Goal: Navigation & Orientation: Find specific page/section

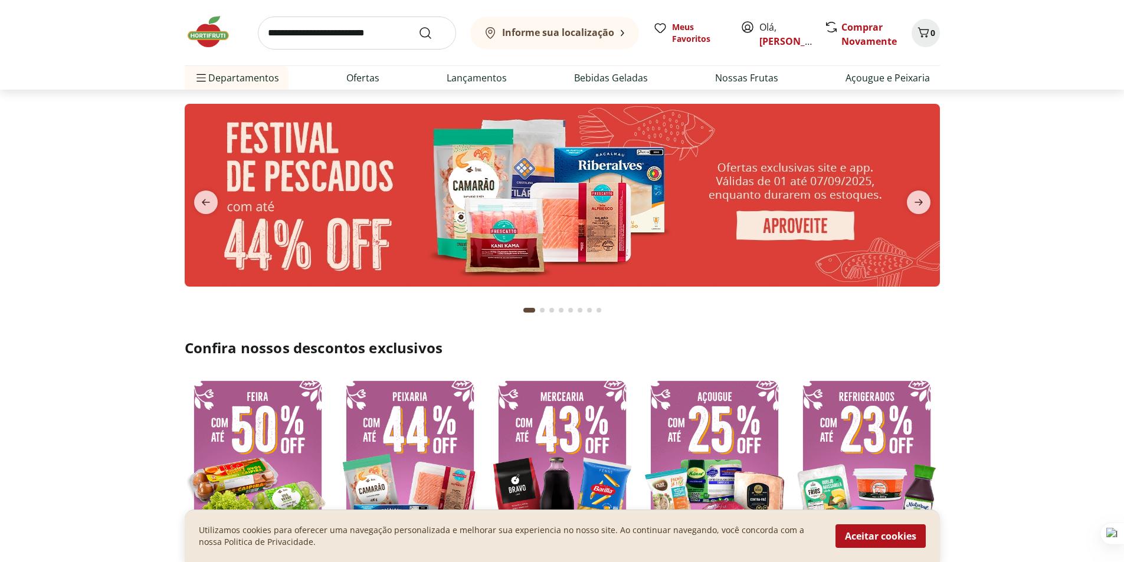
click at [537, 29] on b "Informe sua localização" at bounding box center [558, 32] width 112 height 13
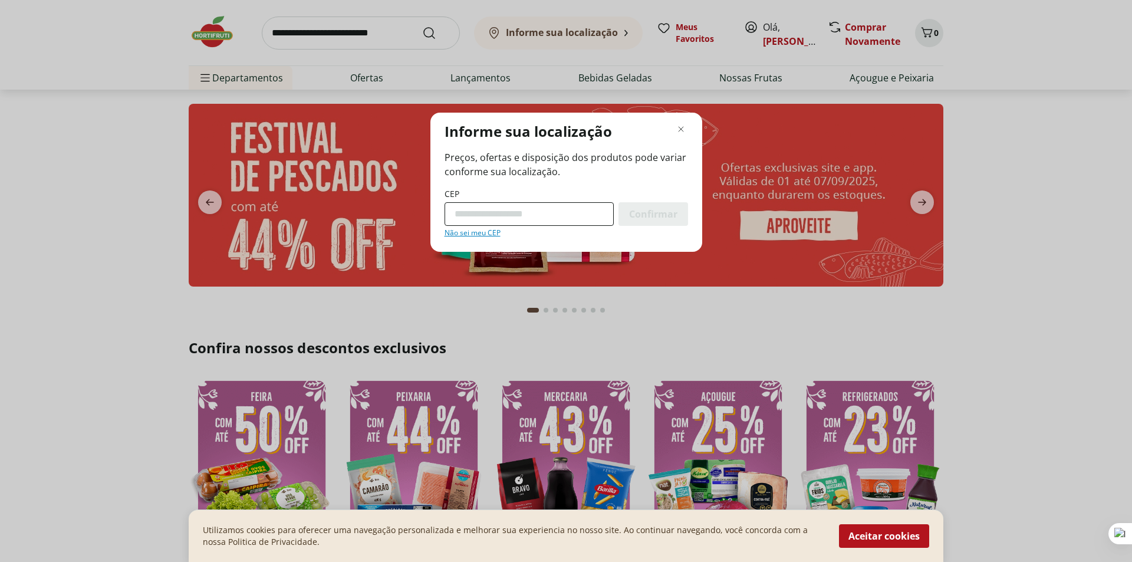
click at [515, 219] on input "CEP" at bounding box center [529, 214] width 169 height 24
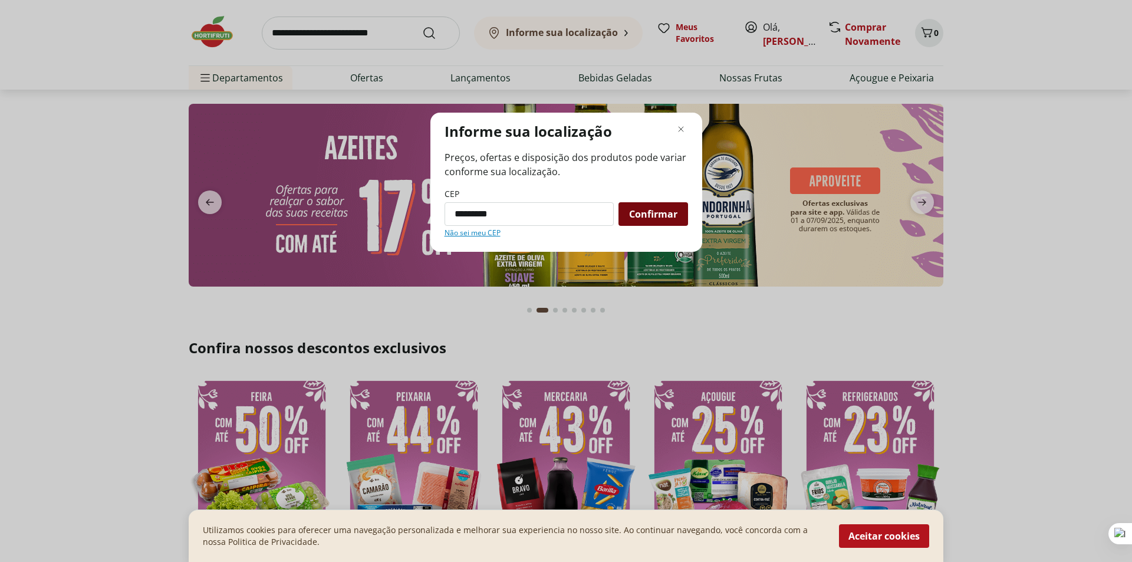
type input "*********"
click at [648, 218] on span "Confirmar" at bounding box center [653, 213] width 48 height 9
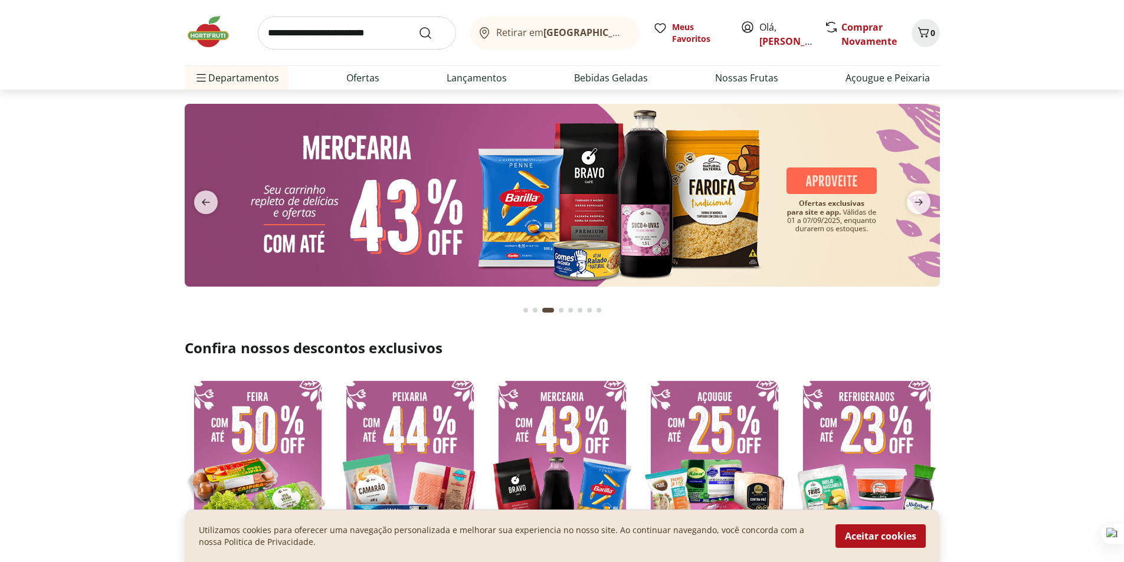
click at [564, 37] on b "[GEOGRAPHIC_DATA]/[GEOGRAPHIC_DATA]" at bounding box center [642, 32] width 199 height 13
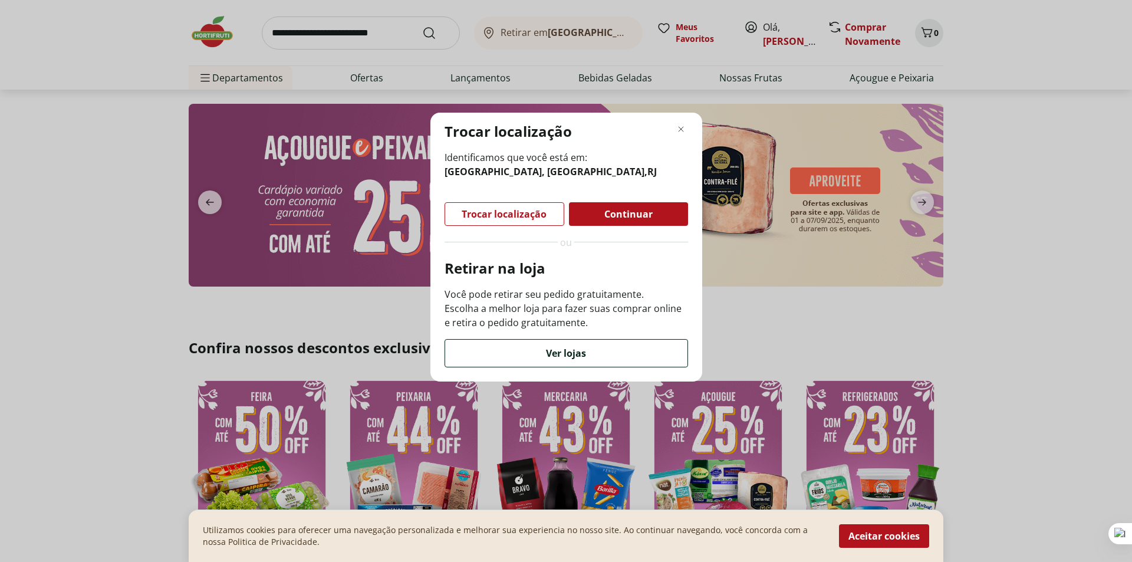
click at [567, 362] on div "Ver lojas" at bounding box center [566, 353] width 242 height 27
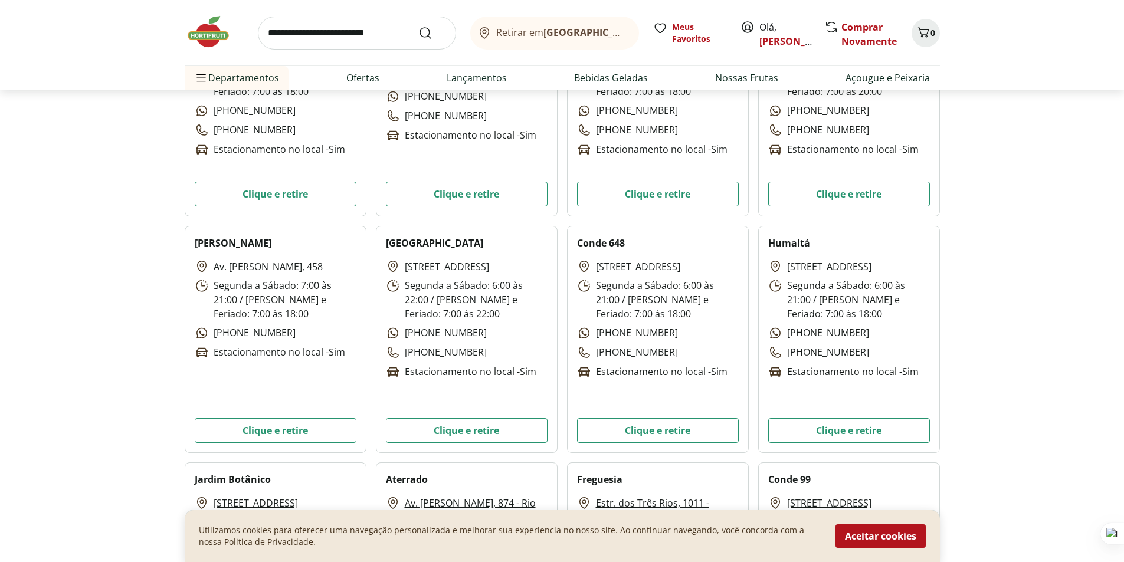
scroll to position [2595, 0]
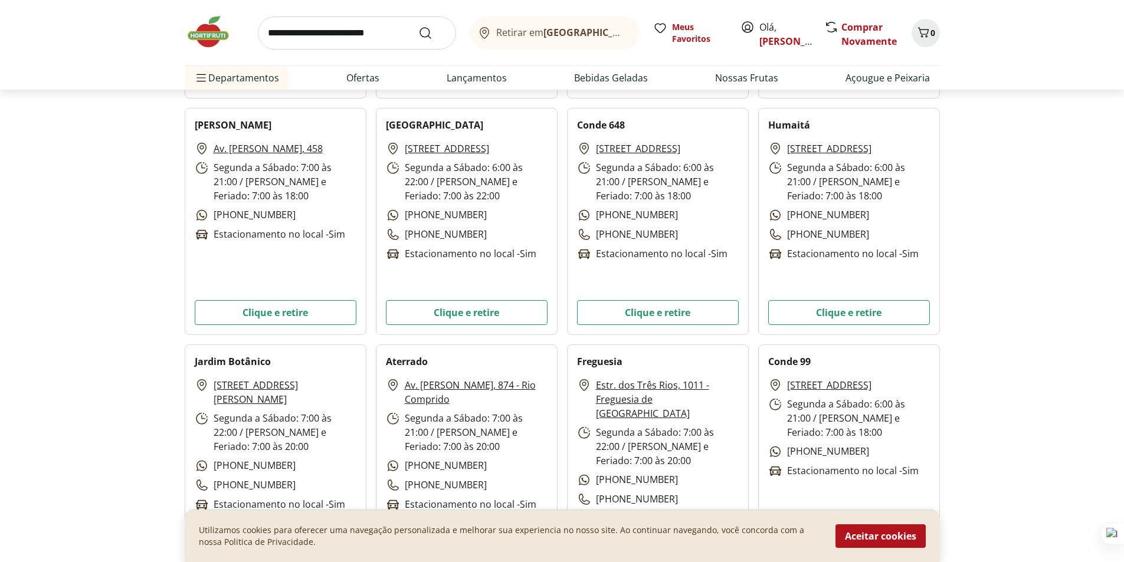
click at [485, 331] on div "Maracanã [STREET_ADDRESS] a Sábado: 6:00 às 22:00 / Domingo e Feriado: 7:00 às …" at bounding box center [467, 221] width 182 height 227
click at [494, 308] on button "Clique e retire" at bounding box center [467, 312] width 162 height 25
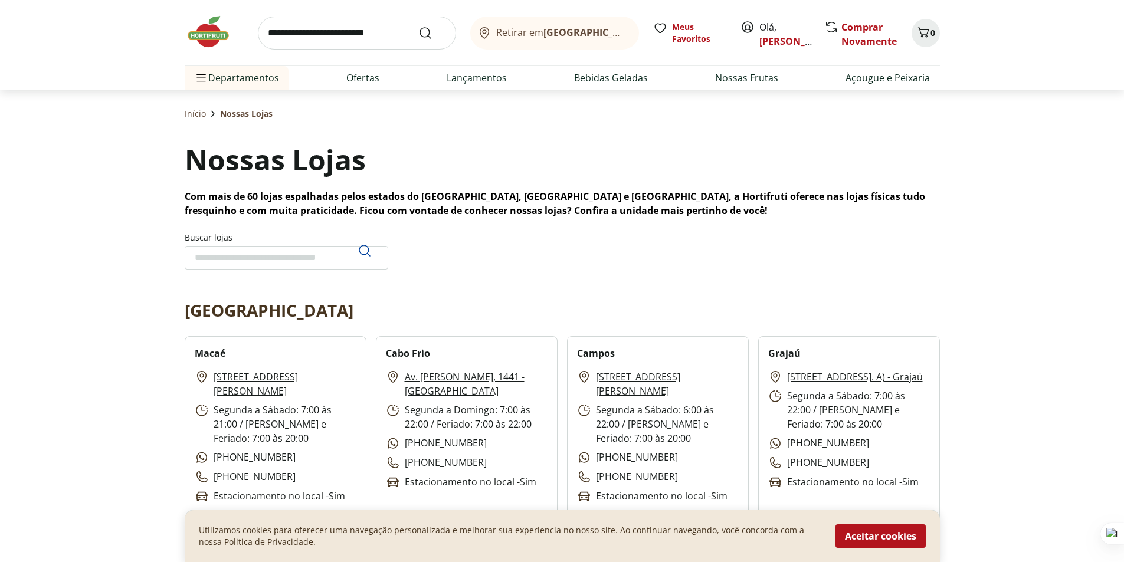
scroll to position [0, 0]
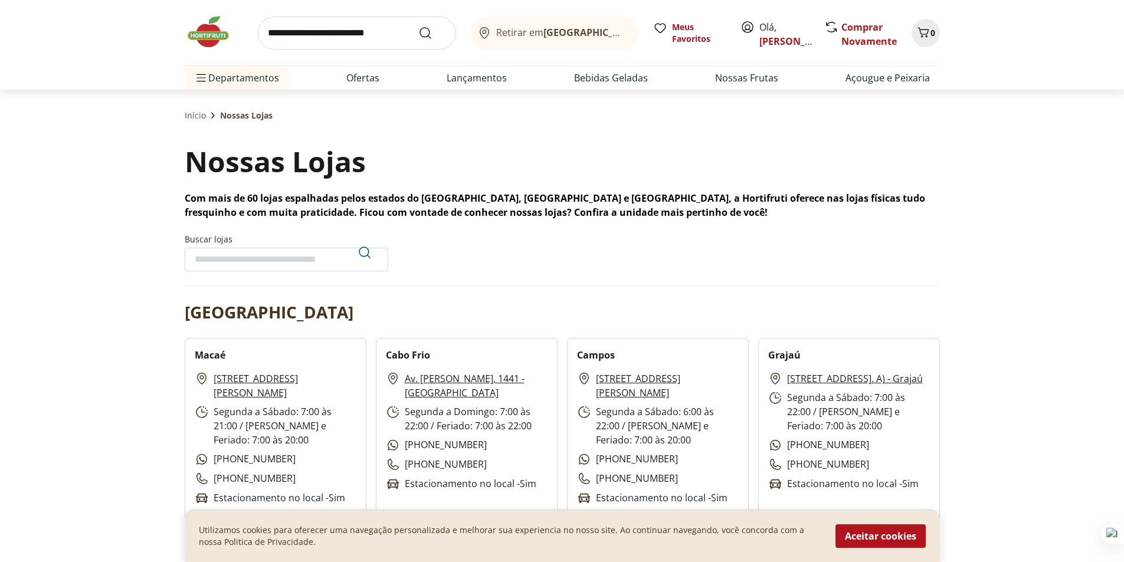
click at [237, 262] on input "Buscar lojas" at bounding box center [286, 260] width 203 height 24
type input "******"
click at [369, 253] on icon "Pesquisar" at bounding box center [364, 252] width 14 height 14
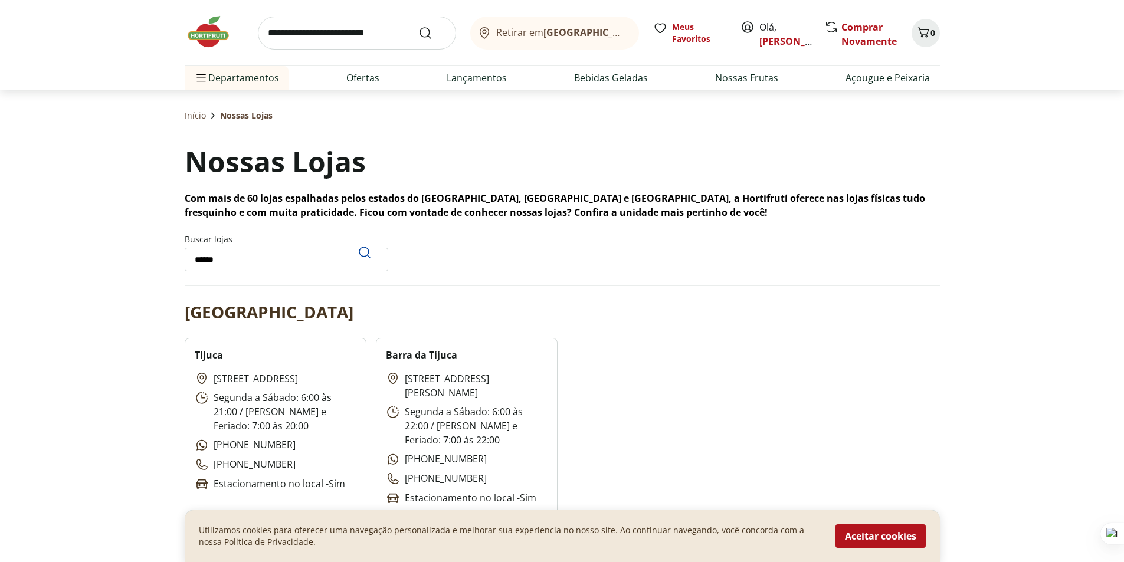
click at [326, 41] on input "search" at bounding box center [357, 33] width 198 height 33
click at [535, 31] on span "Retirar em [GEOGRAPHIC_DATA]/[GEOGRAPHIC_DATA]" at bounding box center [561, 32] width 130 height 11
